Goal: Task Accomplishment & Management: Use online tool/utility

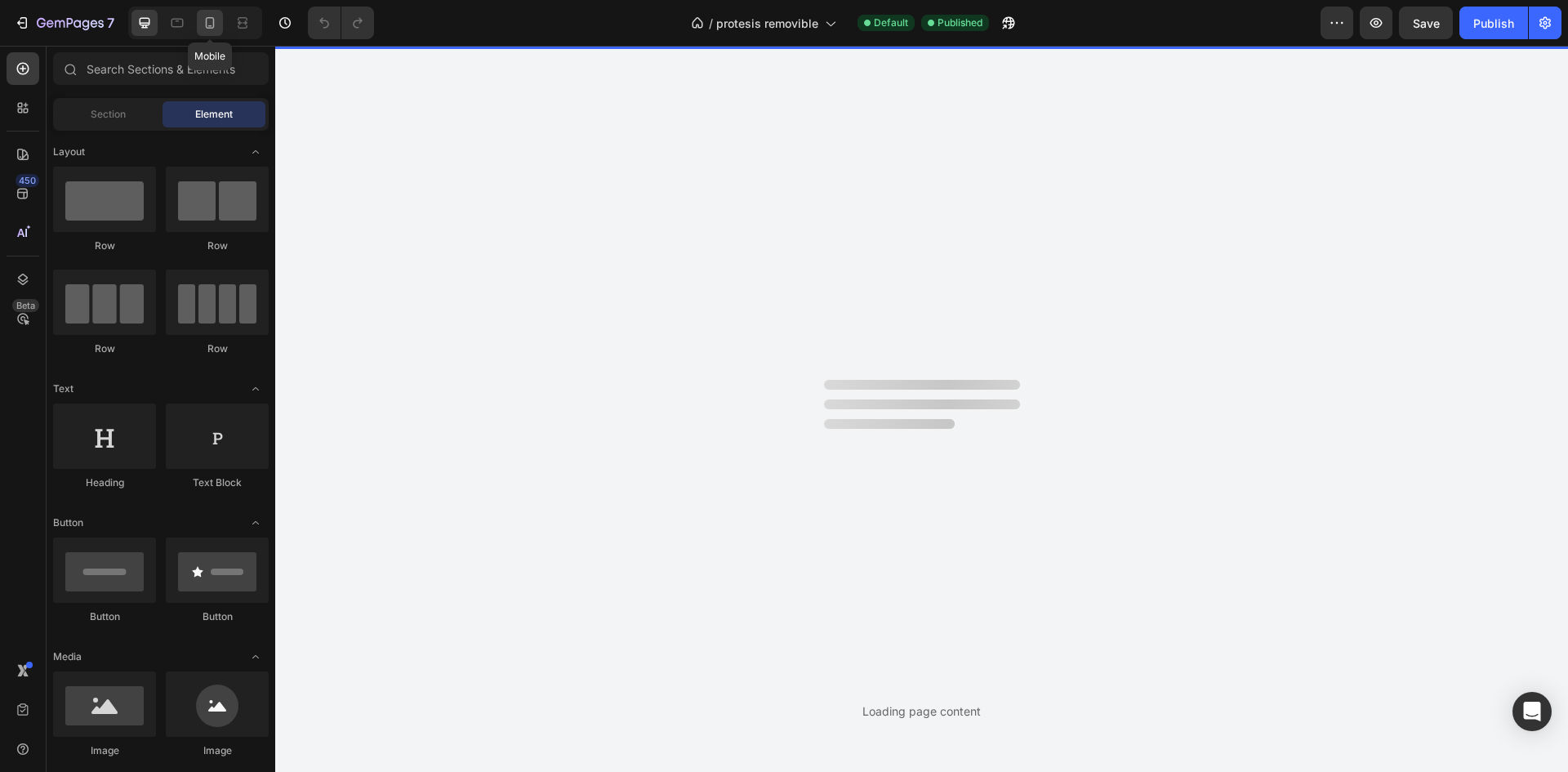
click at [201, 20] on div at bounding box center [210, 23] width 26 height 26
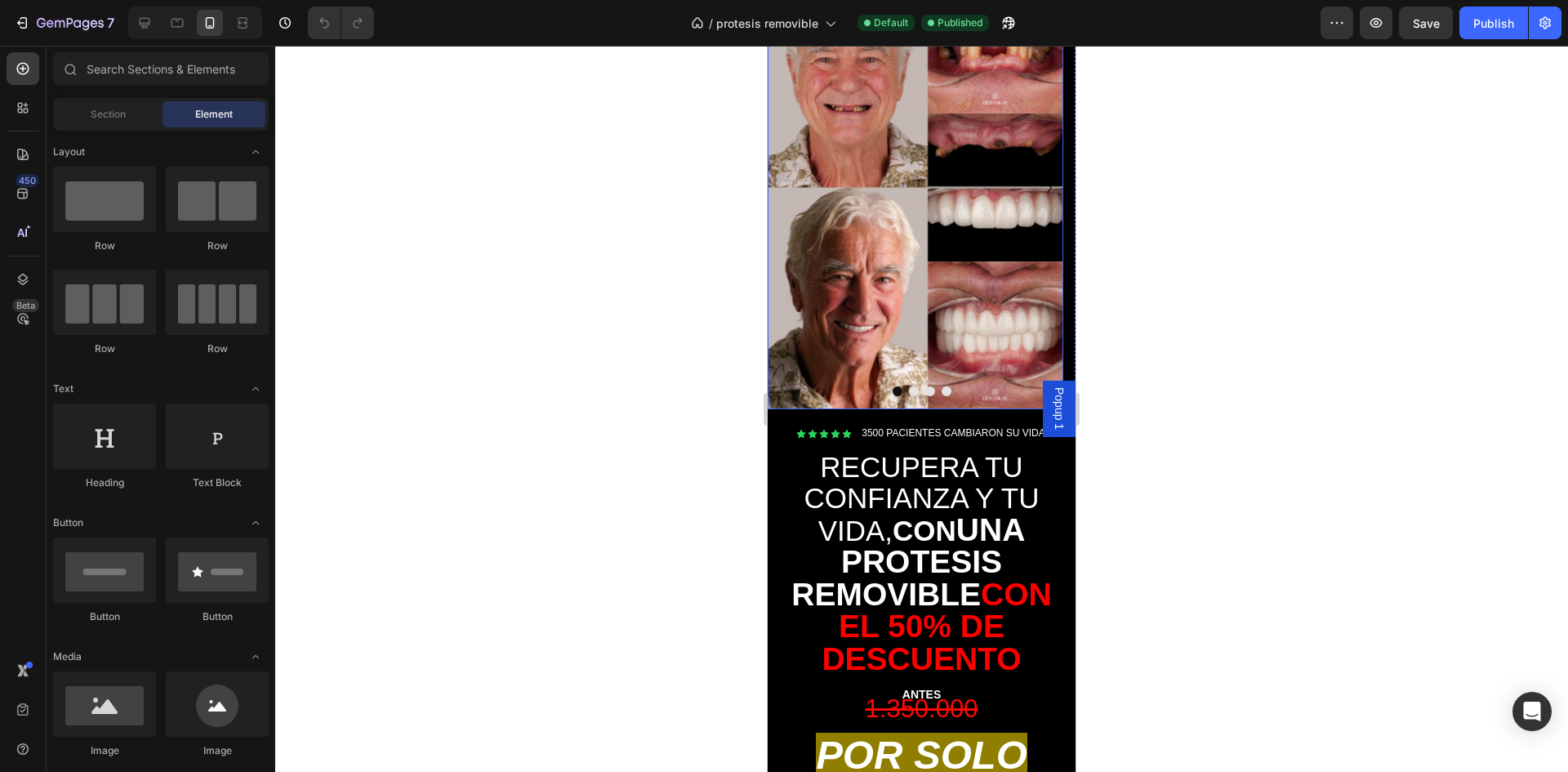
scroll to position [245, 0]
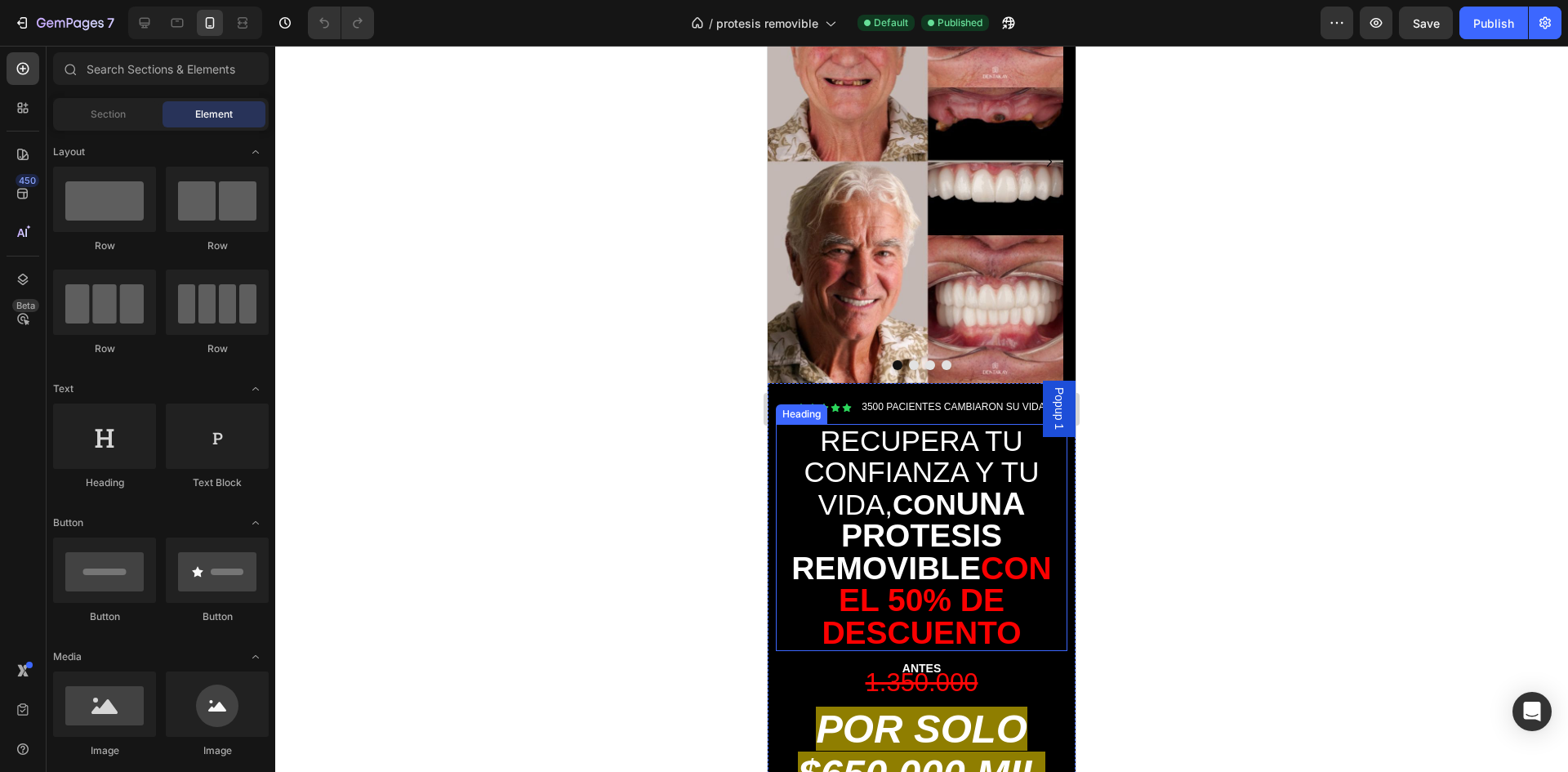
click at [977, 444] on h2 "RECUPERA TU CONFIANZA Y TU VIDA, CON UNA PROTESIS REMOVIBLE CON EL 50% DE DESCU…" at bounding box center [921, 538] width 291 height 228
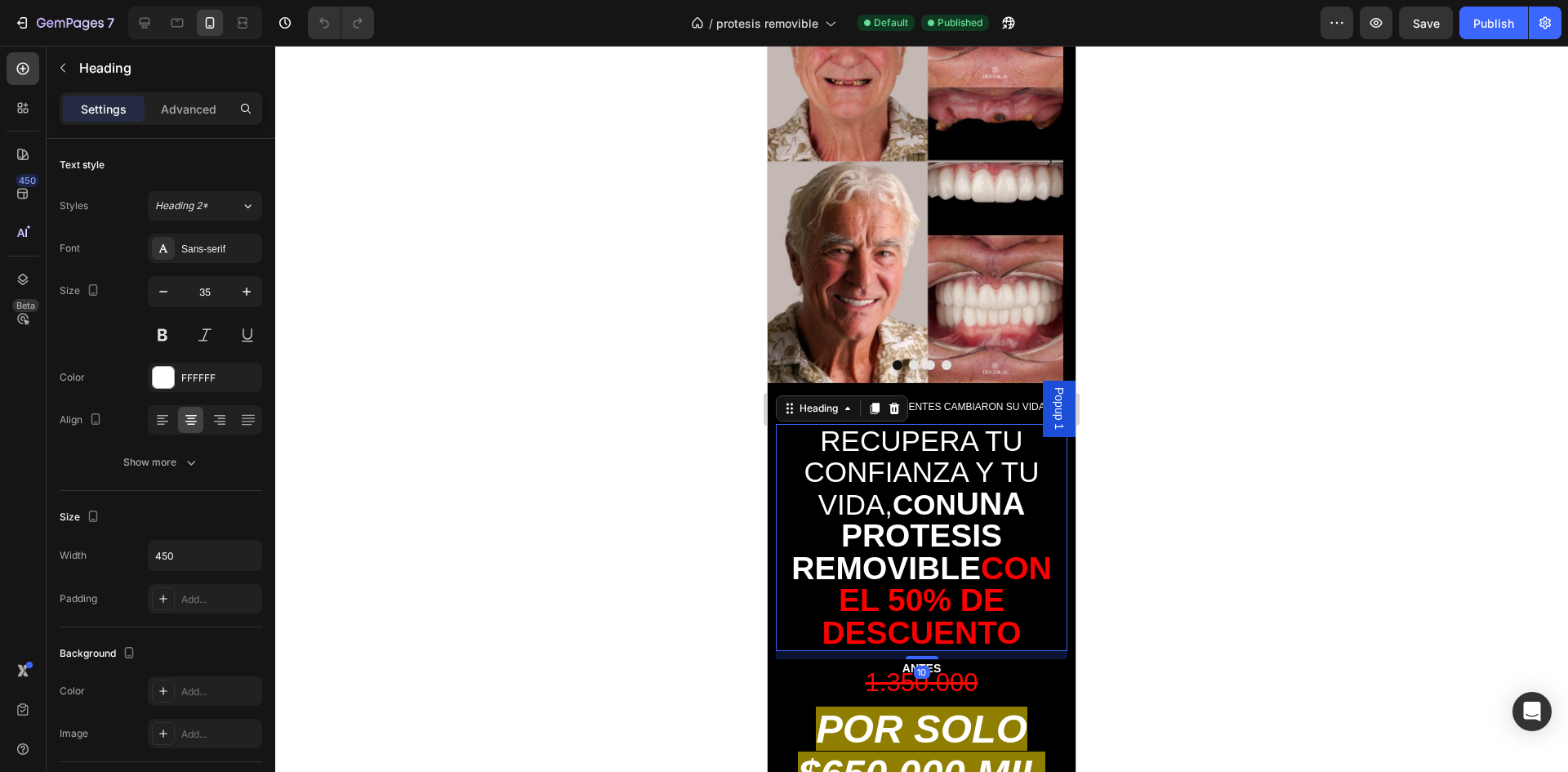
click at [622, 383] on div at bounding box center [921, 408] width 1293 height 726
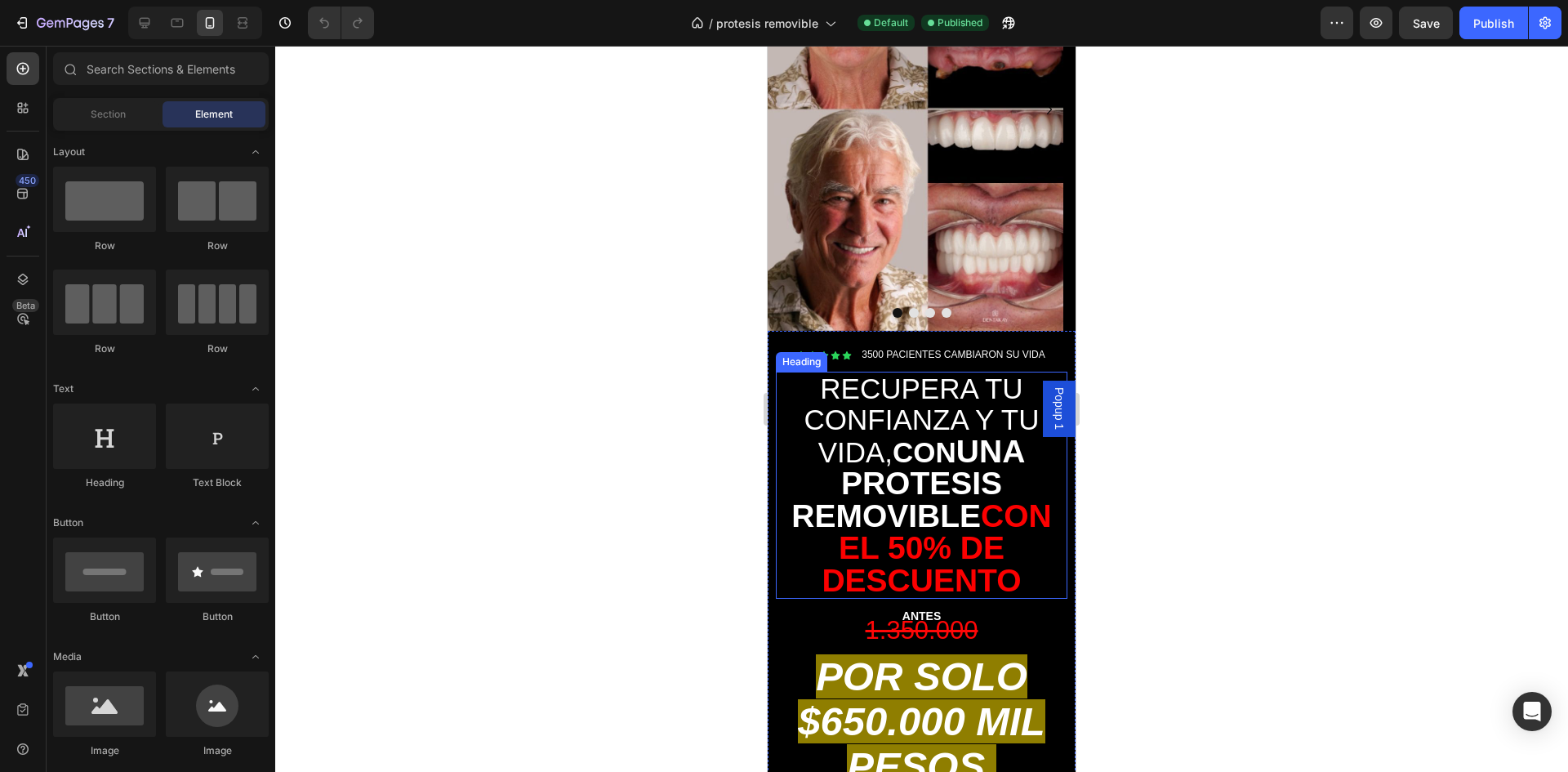
scroll to position [327, 0]
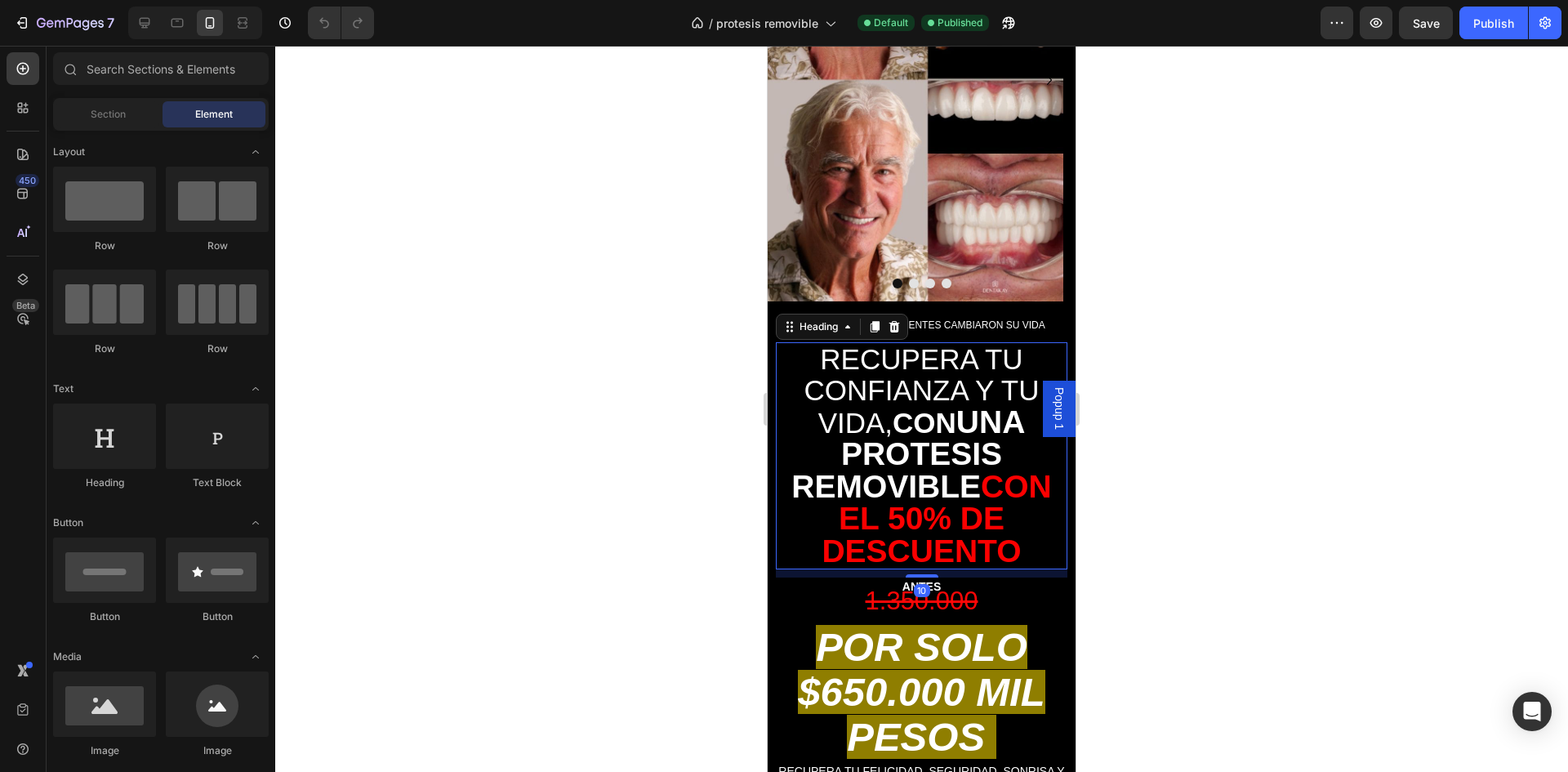
click at [973, 473] on strong "UNA PROTESIS REMOVIBLE" at bounding box center [908, 454] width 234 height 100
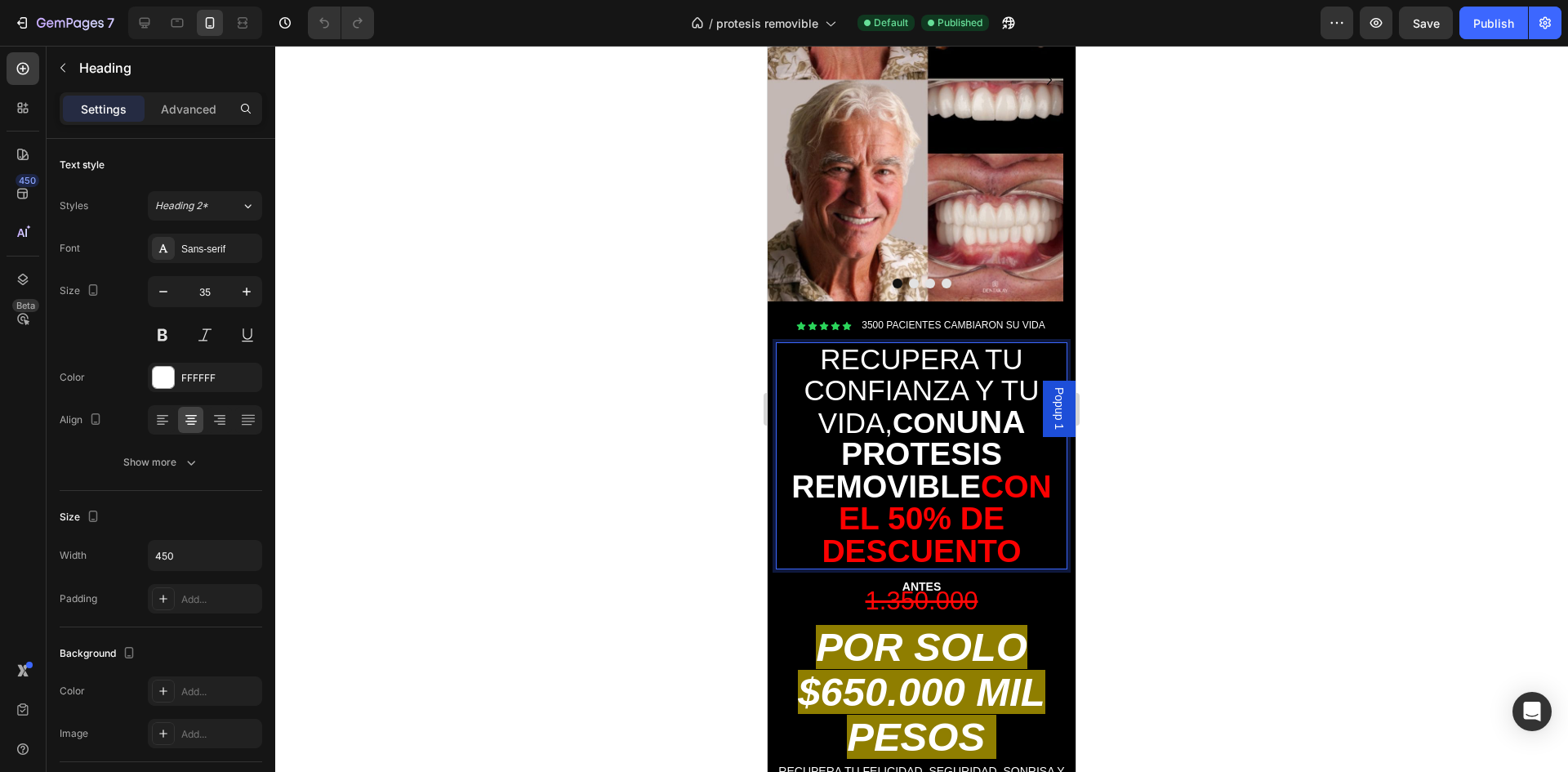
click at [982, 469] on strong "CON EL 50% DE DESCUENTO" at bounding box center [936, 519] width 230 height 100
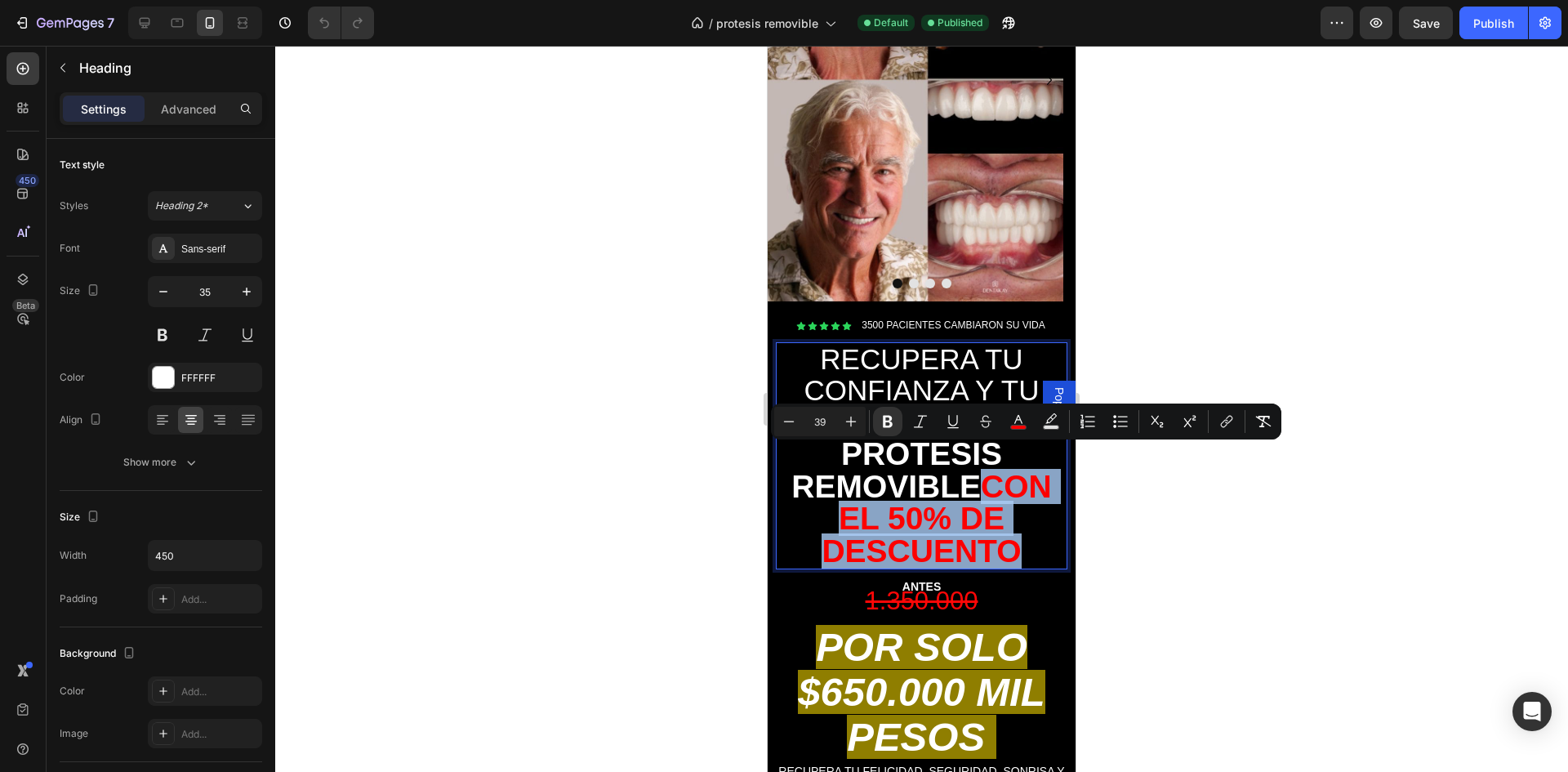
drag, startPoint x: 982, startPoint y: 465, endPoint x: 1029, endPoint y: 527, distance: 77.8
click at [1029, 527] on p "RECUPERA TU CONFIANZA Y TU VIDA, CON UNA PROTESIS REMOVIBLE CON EL 50% DE DESCU…" at bounding box center [921, 455] width 288 height 225
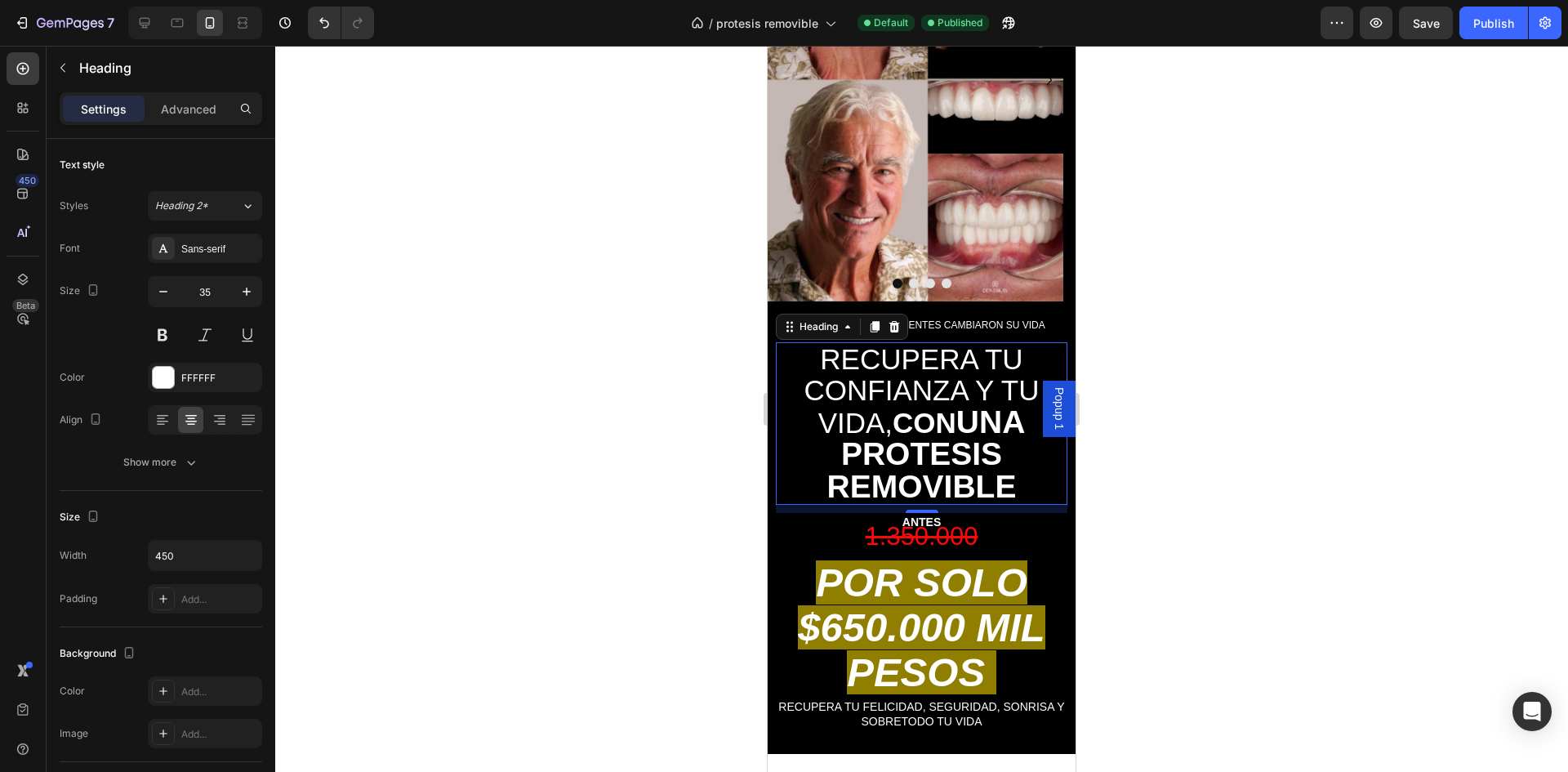
click at [1144, 513] on div at bounding box center [921, 408] width 1293 height 726
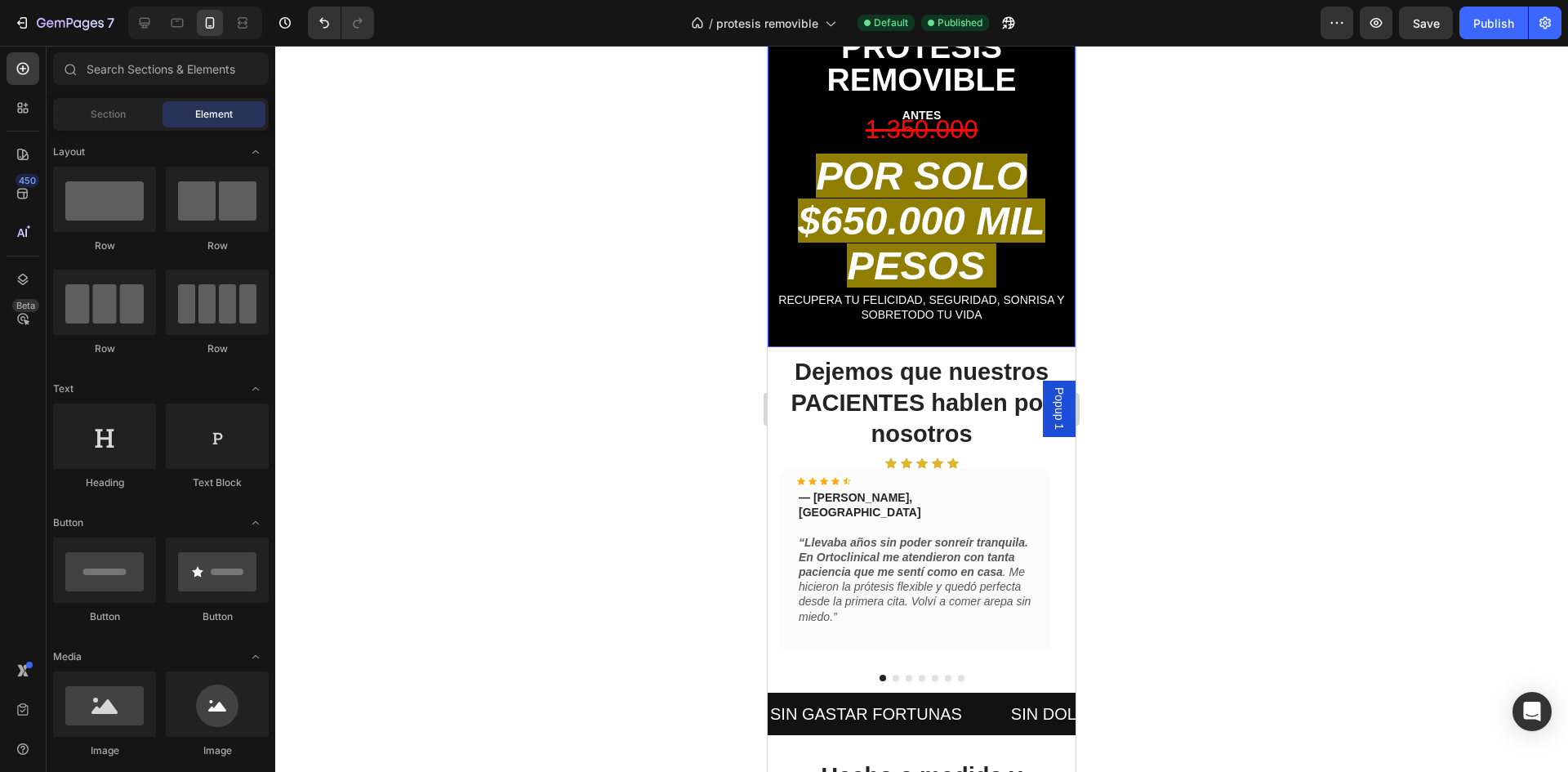
scroll to position [1094, 0]
